Goal: Information Seeking & Learning: Learn about a topic

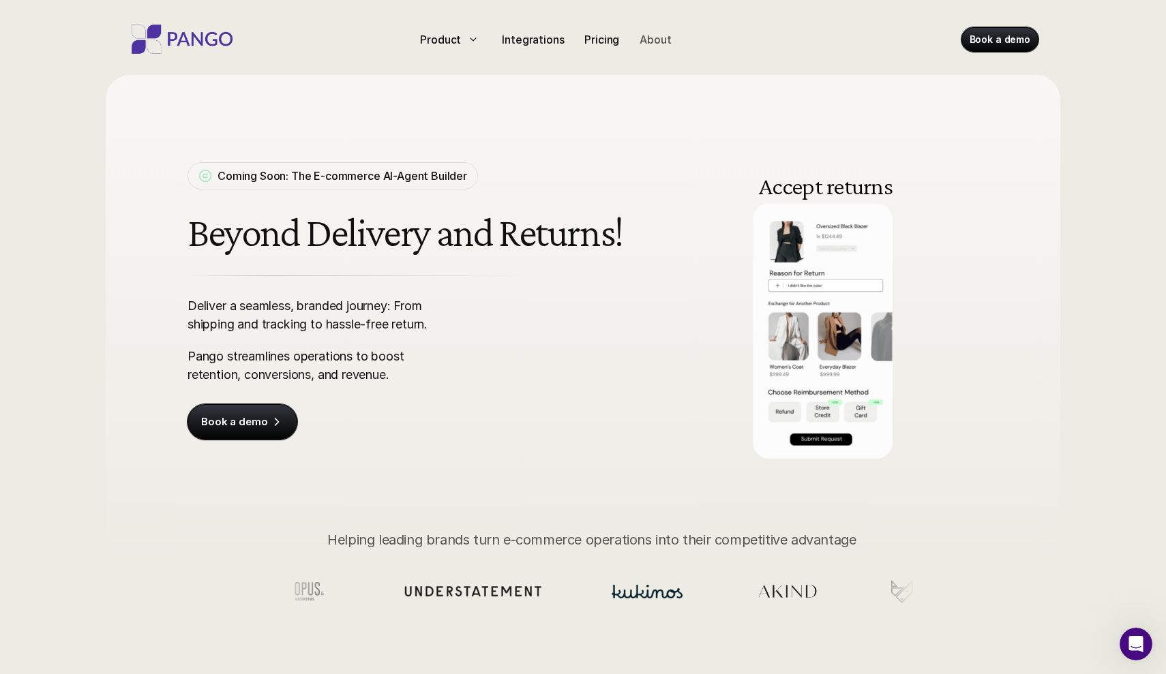
click at [662, 44] on p "About" at bounding box center [654, 39] width 31 height 16
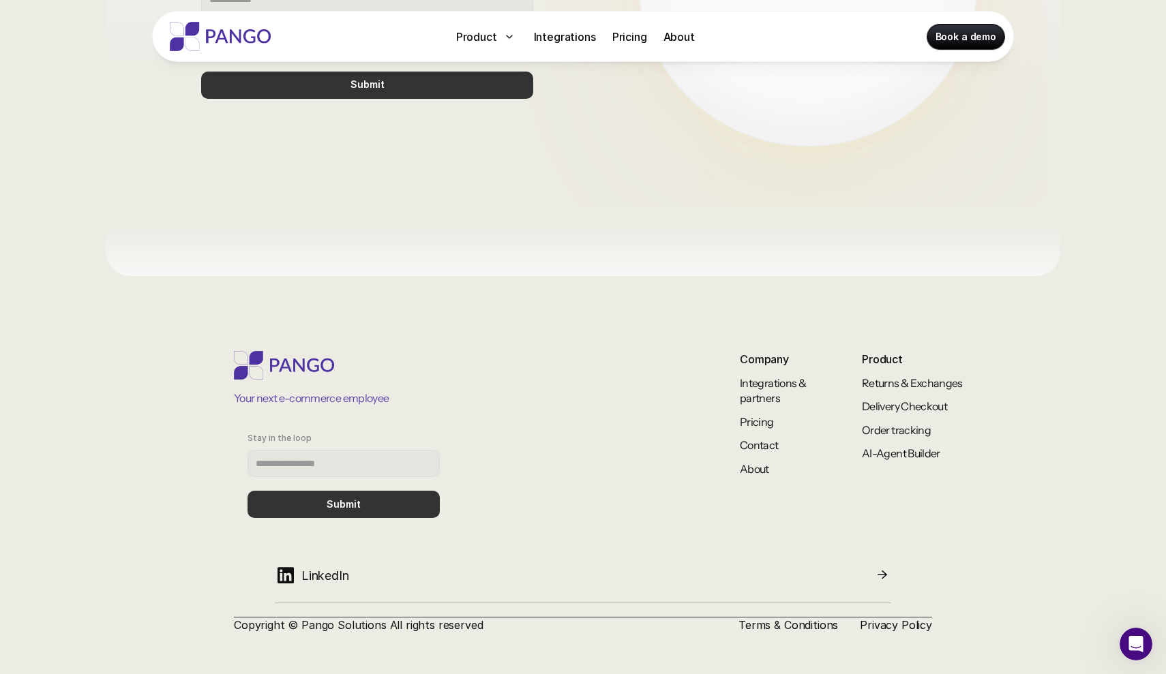
scroll to position [1087, 0]
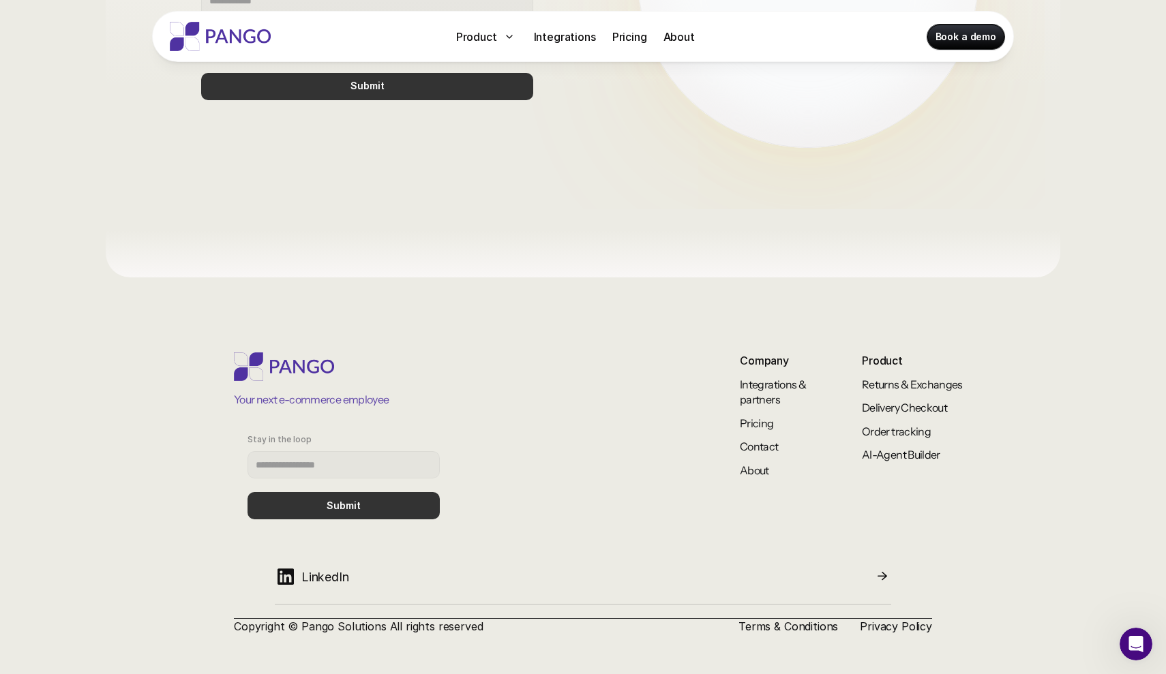
click at [247, 40] on img at bounding box center [220, 36] width 109 height 29
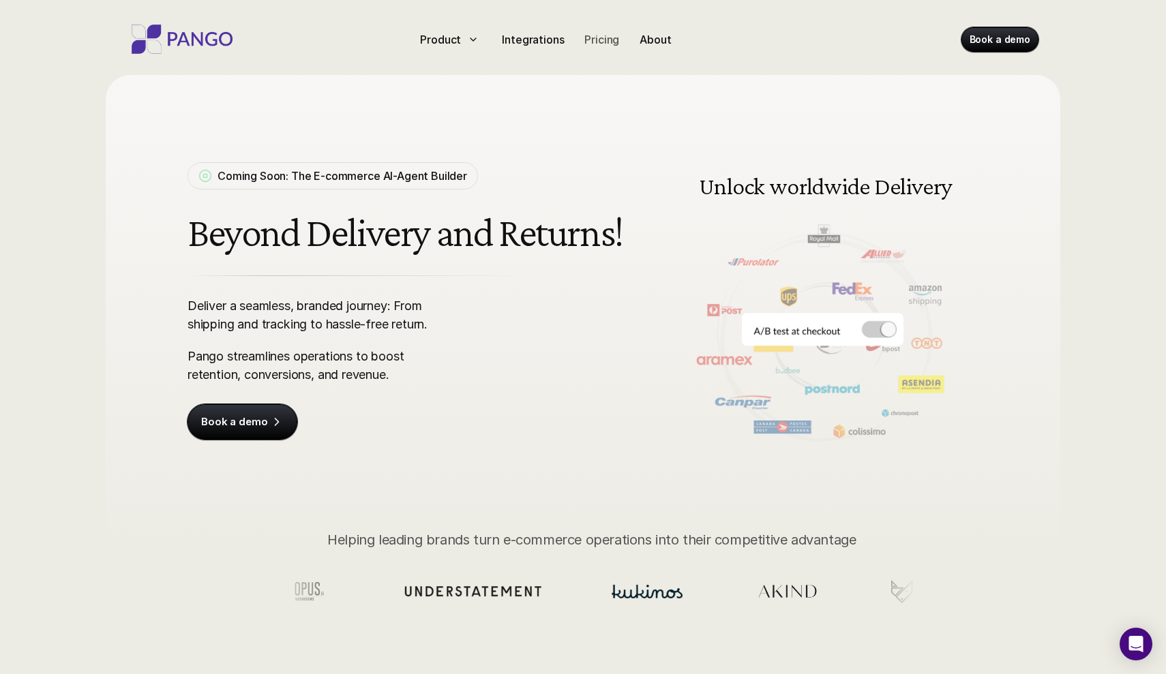
click at [598, 37] on p "Pricing" at bounding box center [601, 39] width 35 height 16
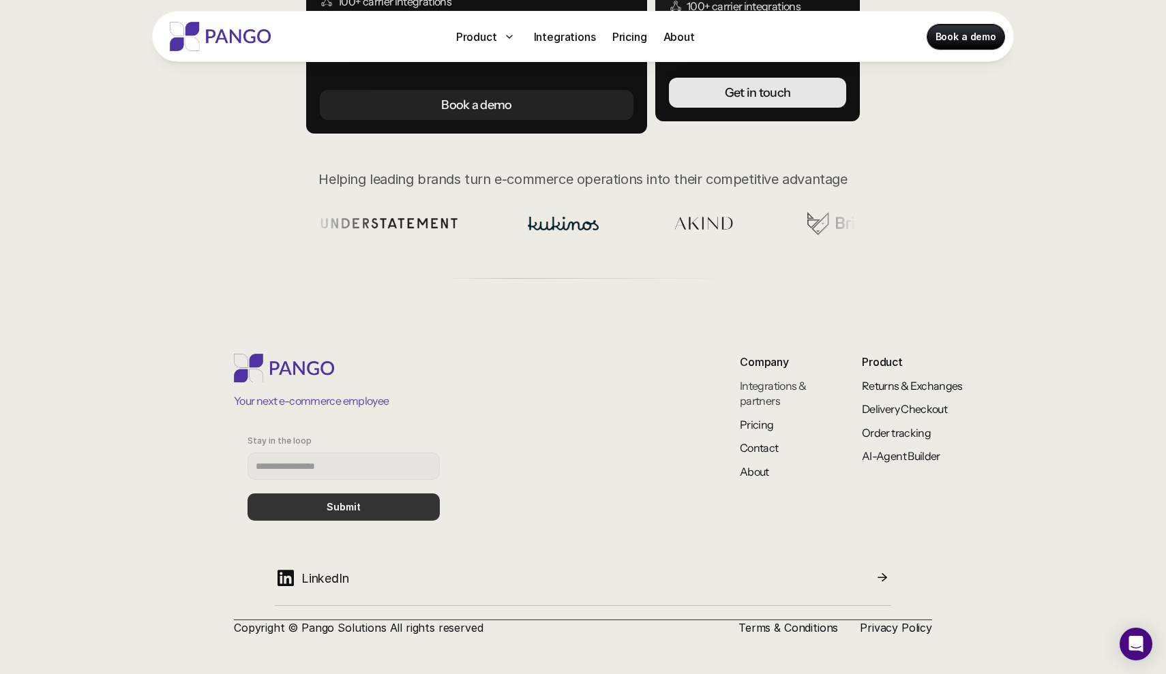
scroll to position [425, 0]
click at [769, 400] on link "Integrations & partners" at bounding box center [773, 394] width 67 height 29
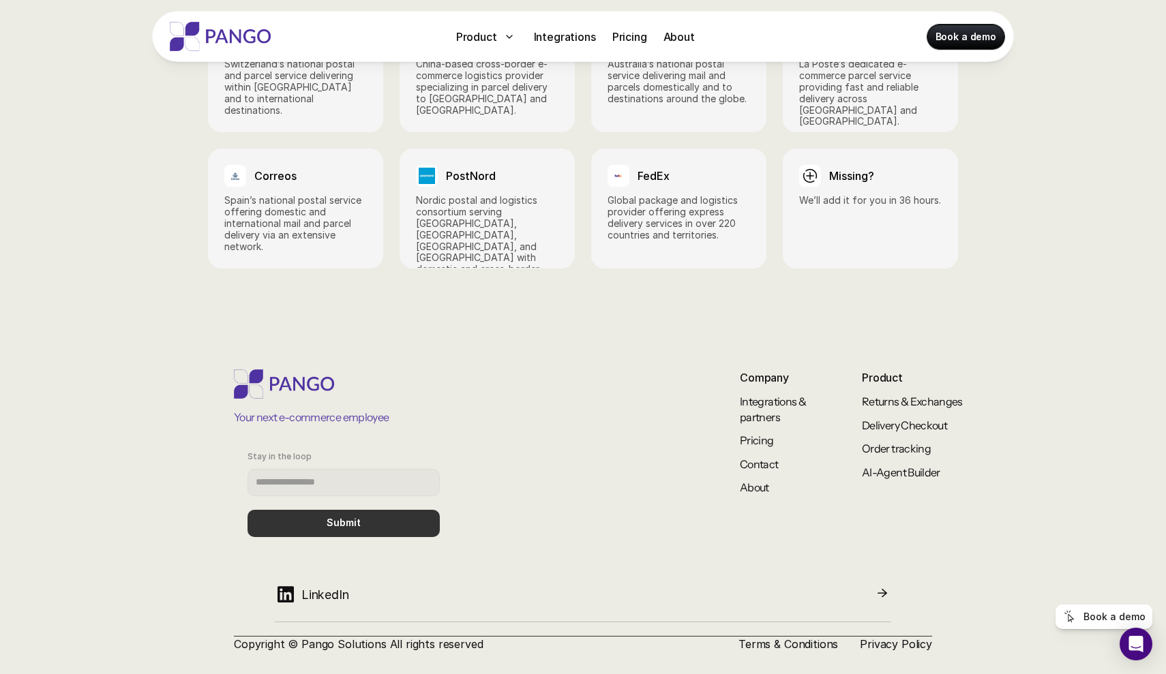
scroll to position [2084, 0]
click at [744, 434] on link "Pricing" at bounding box center [757, 441] width 34 height 14
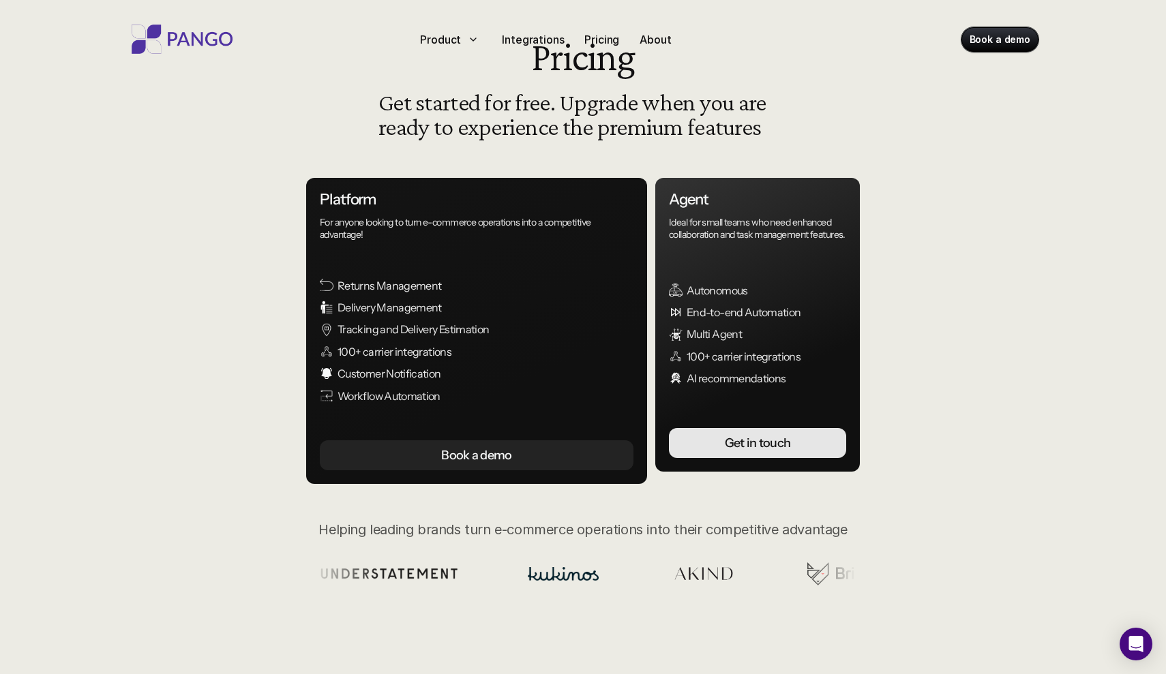
scroll to position [76, 0]
click at [442, 350] on p "100+ carrier integrations" at bounding box center [494, 351] width 314 height 15
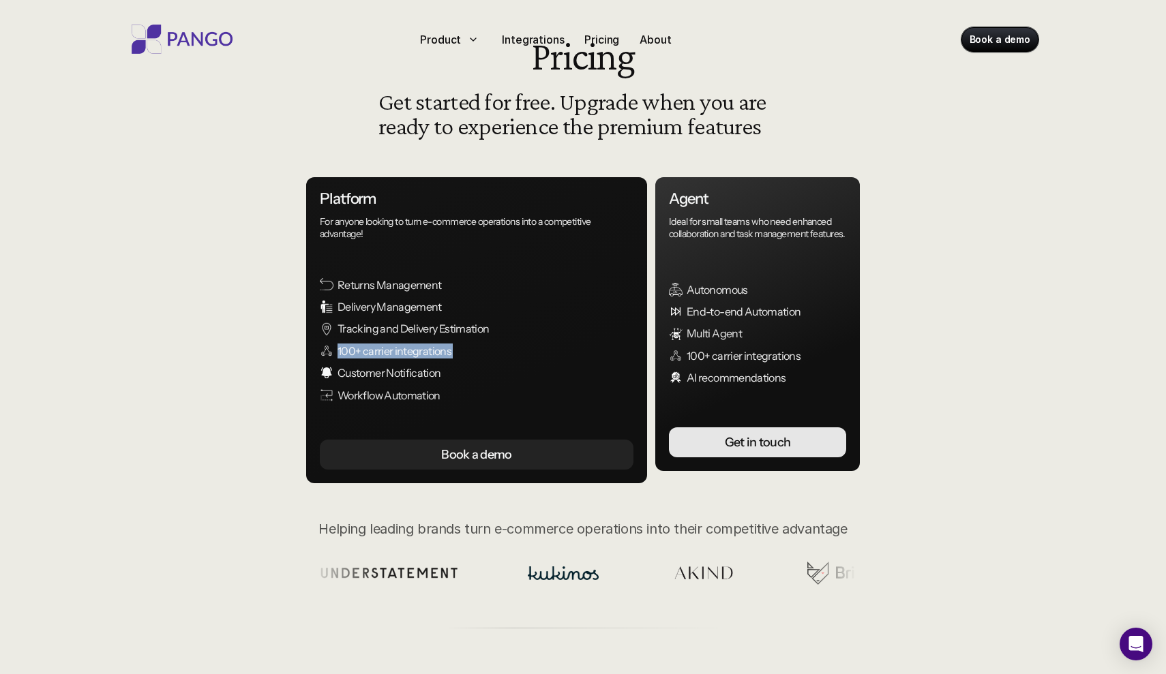
click at [442, 350] on p "100+ carrier integrations" at bounding box center [494, 351] width 314 height 15
click at [470, 352] on p "100+ carrier integrations" at bounding box center [494, 351] width 314 height 15
click at [421, 371] on p "Customer Notification" at bounding box center [494, 372] width 314 height 15
click at [451, 371] on p "Customer Notification" at bounding box center [494, 372] width 314 height 15
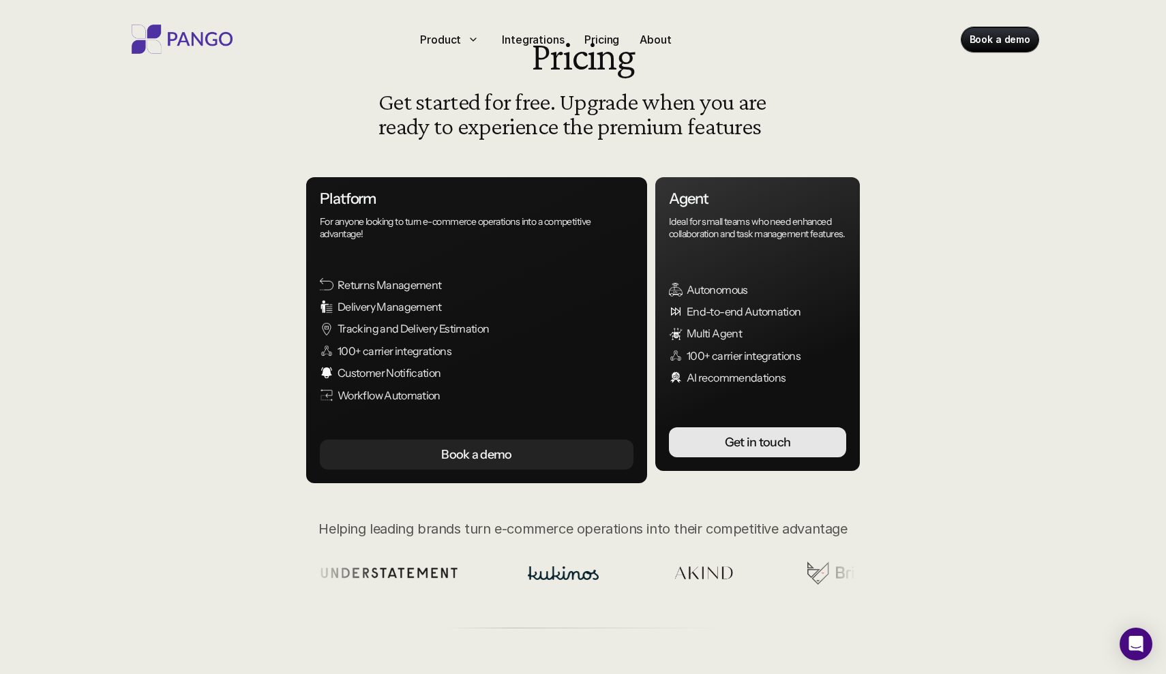
click at [426, 371] on p "Customer Notification" at bounding box center [494, 372] width 314 height 15
click at [453, 371] on p "Customer Notification" at bounding box center [494, 372] width 314 height 15
click at [416, 371] on p "Customer Notification" at bounding box center [494, 372] width 314 height 15
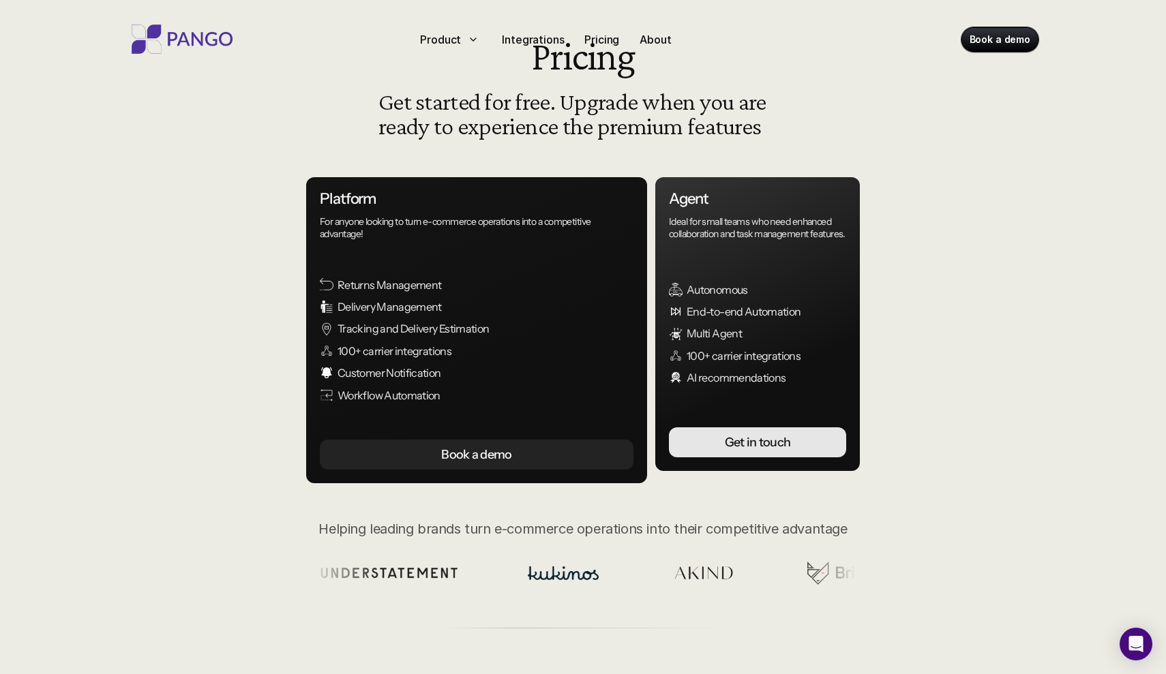
click at [420, 391] on p "Workflow Automation" at bounding box center [494, 395] width 314 height 15
click at [421, 392] on p "Workflow Automation" at bounding box center [494, 395] width 314 height 15
click at [451, 394] on p "Workflow Automation" at bounding box center [494, 395] width 314 height 15
click at [417, 394] on p "Workflow Automation" at bounding box center [494, 395] width 314 height 15
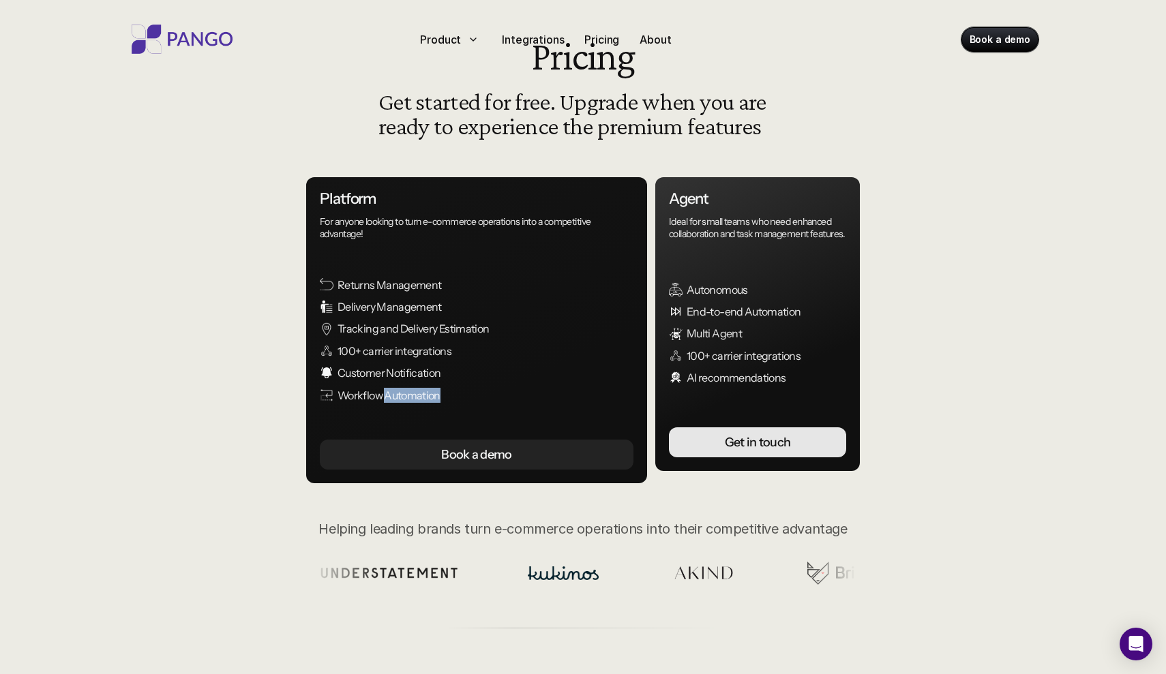
click at [417, 394] on p "Workflow Automation" at bounding box center [494, 395] width 314 height 15
click at [458, 394] on p "Workflow Automation" at bounding box center [494, 395] width 314 height 15
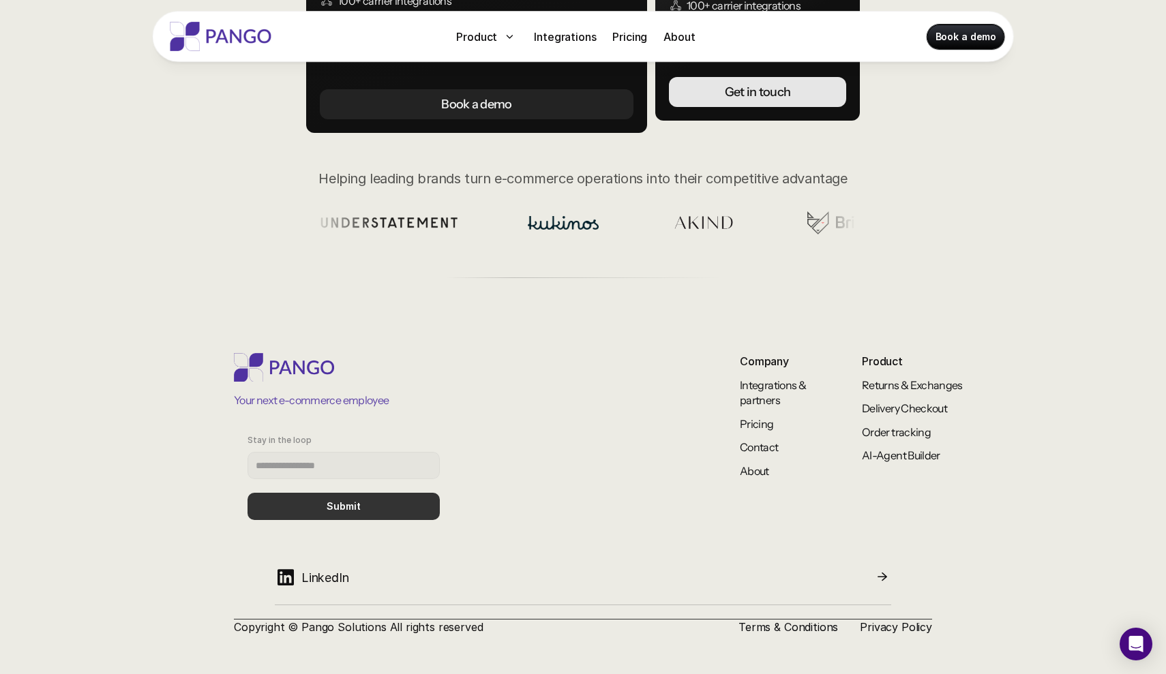
scroll to position [425, 0]
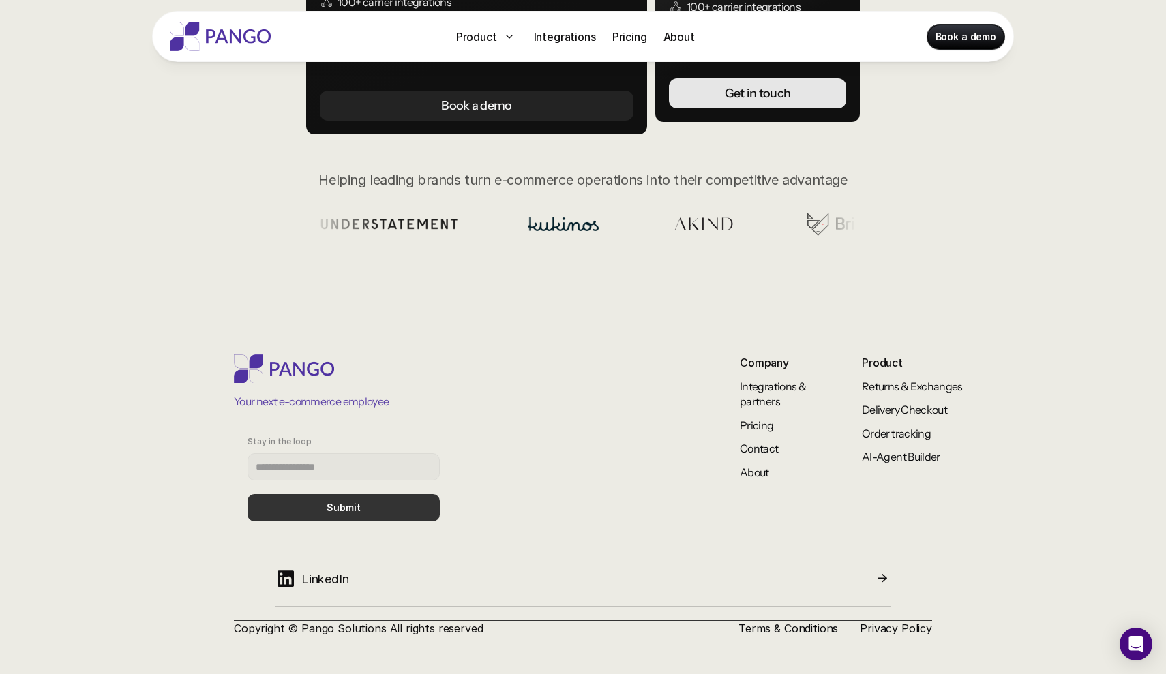
click at [307, 578] on p "LinkedIn" at bounding box center [325, 579] width 48 height 18
click at [914, 387] on link "Returns & Exchanges" at bounding box center [912, 387] width 101 height 14
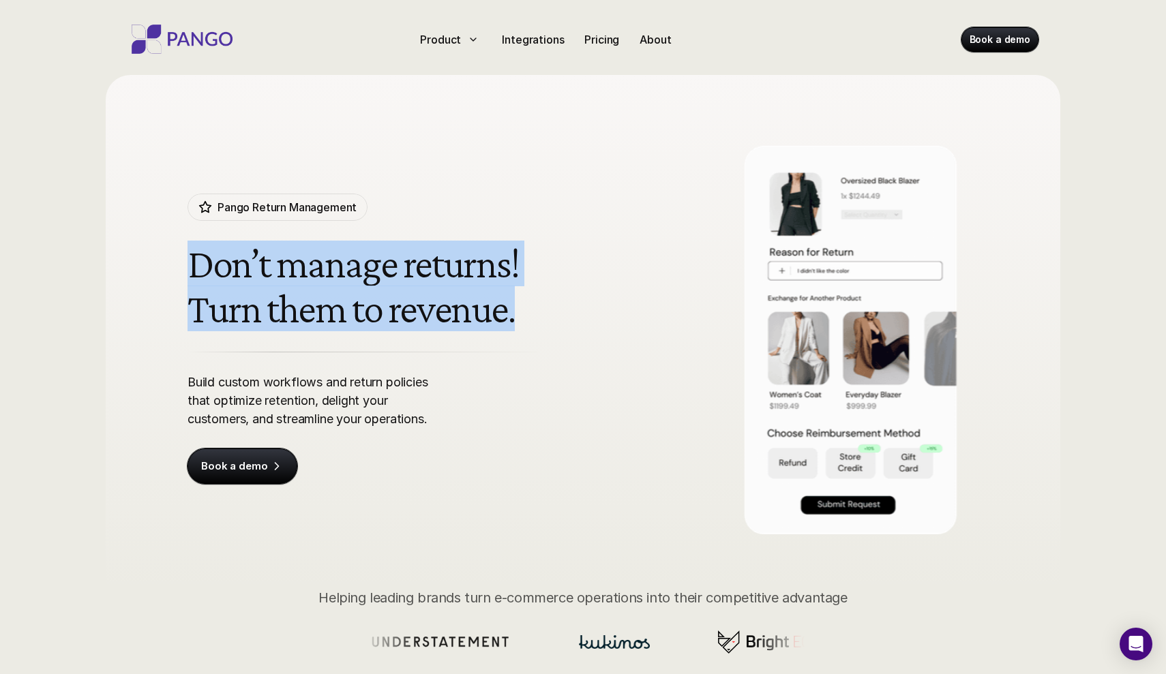
drag, startPoint x: 513, startPoint y: 317, endPoint x: 185, endPoint y: 240, distance: 337.4
click at [185, 240] on div "Pango Return Management Don’t manage returns! Turn them to revenue. Build custo…" at bounding box center [583, 318] width 872 height 487
copy h1 "Don’t manage returns! Turn them to revenue."
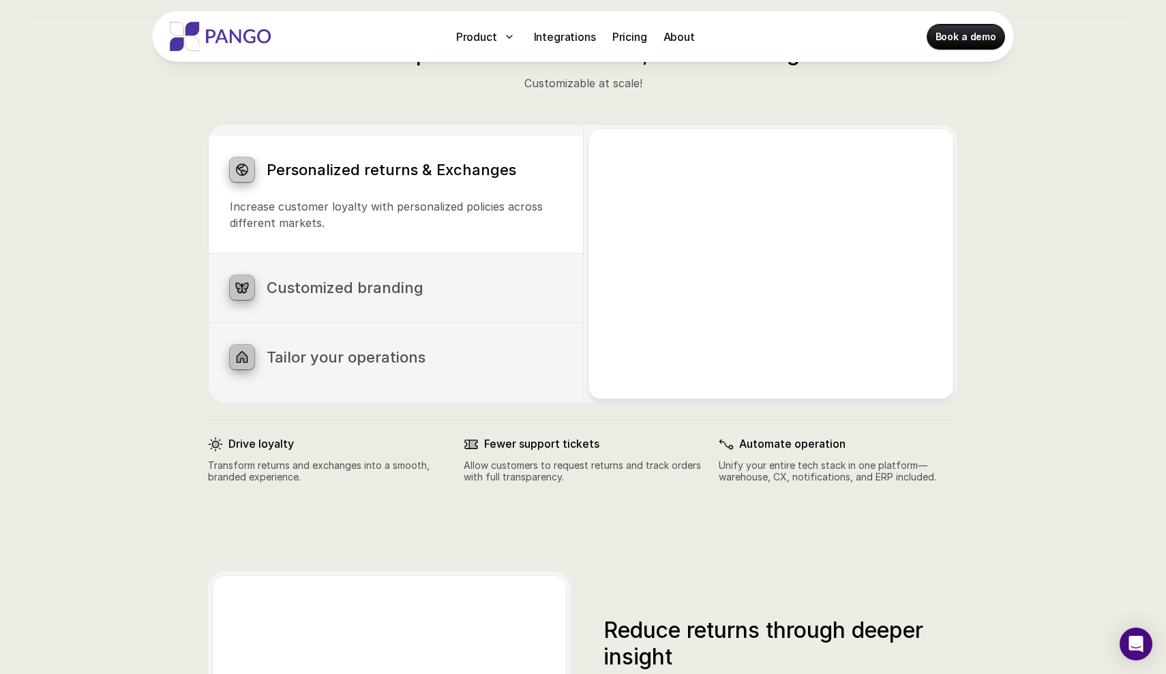
scroll to position [1157, 0]
